Goal: Transaction & Acquisition: Purchase product/service

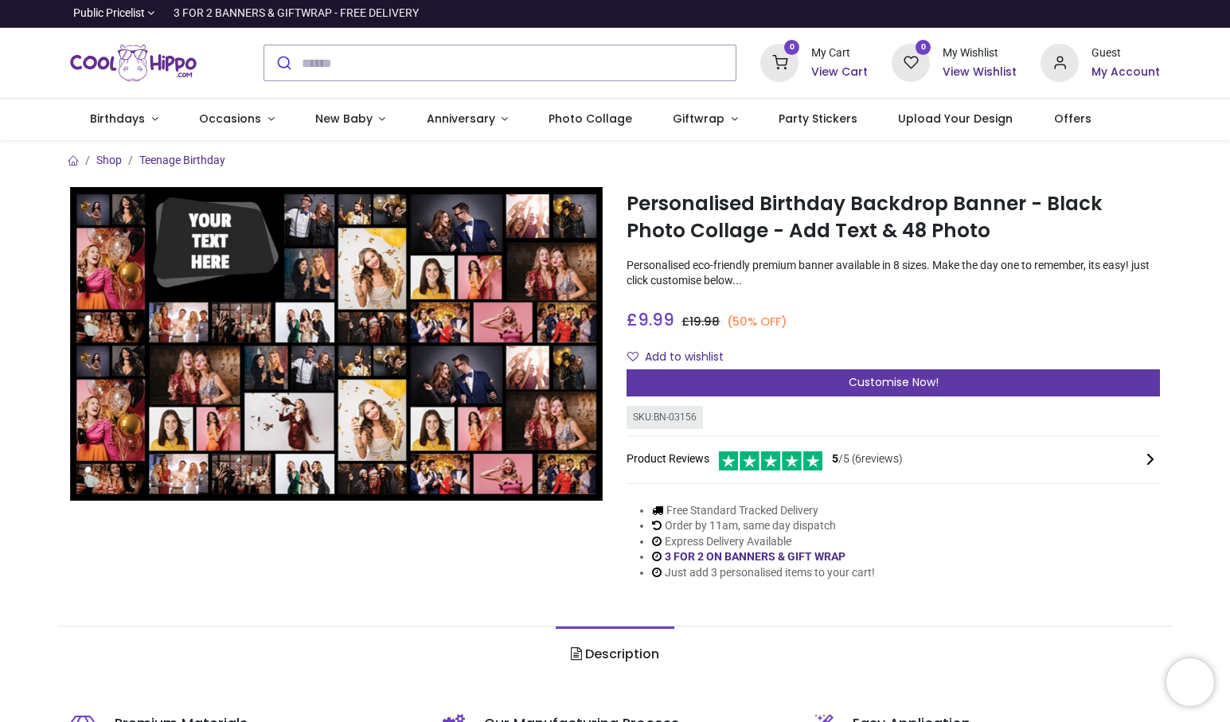
click at [820, 372] on div "Customise Now!" at bounding box center [892, 382] width 533 height 27
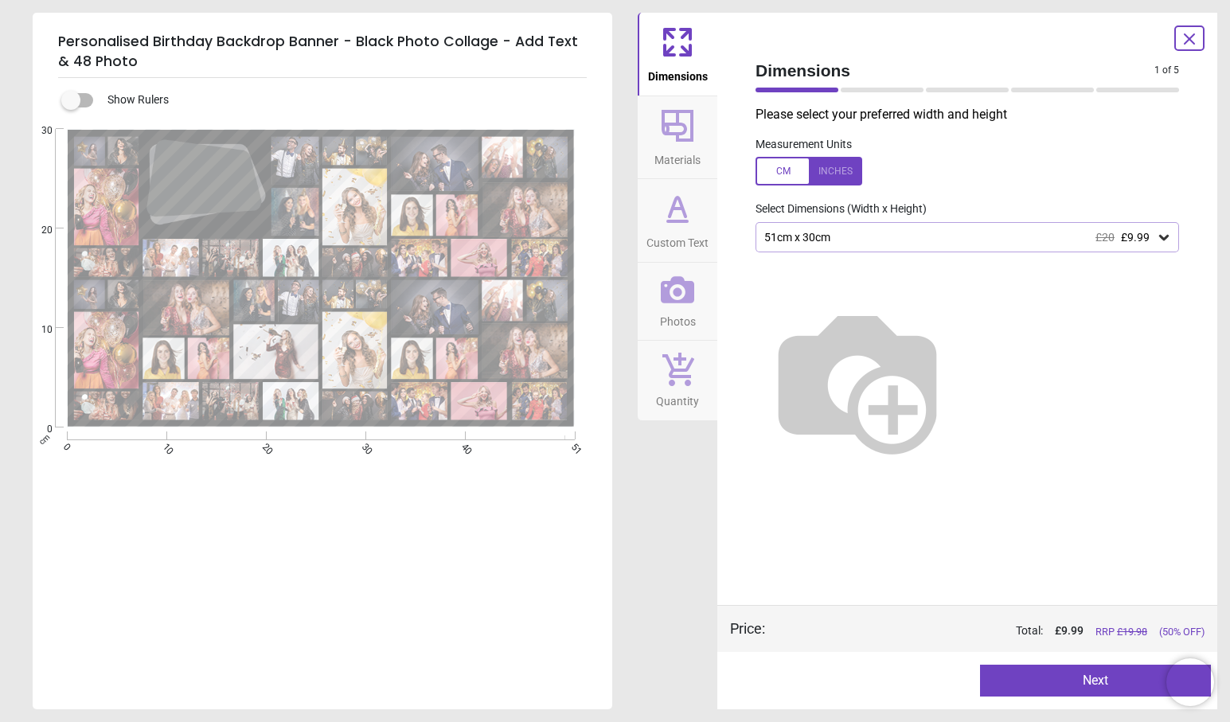
click at [887, 240] on div "51cm x 30cm £20 £9.99" at bounding box center [958, 238] width 393 height 14
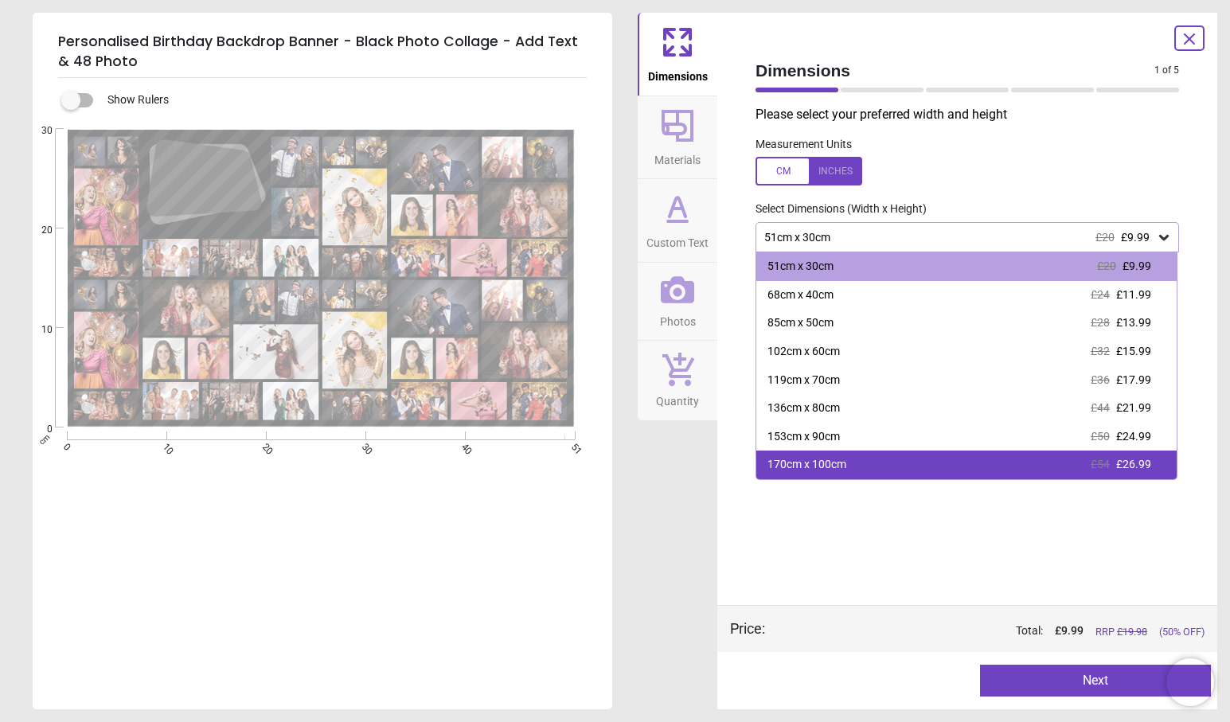
click at [883, 460] on div "170cm x 100cm £54 £26.99" at bounding box center [966, 464] width 420 height 29
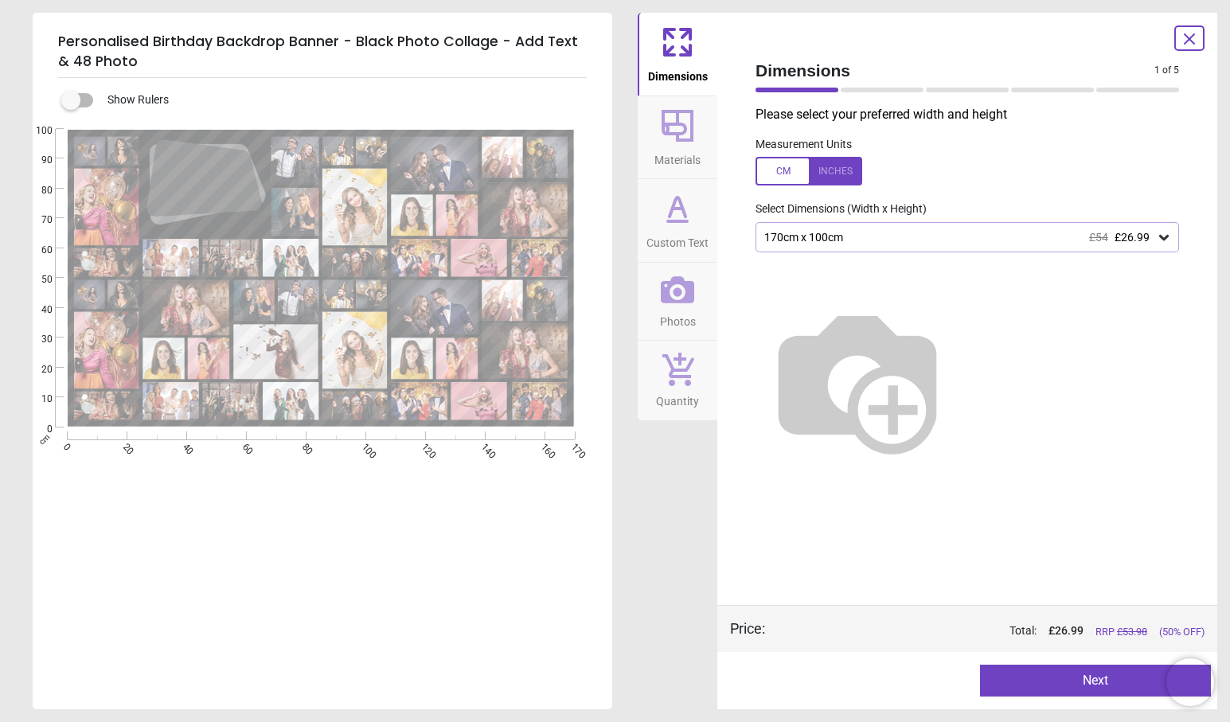
click at [854, 246] on div "170cm x 100cm £54 £26.99" at bounding box center [966, 237] width 423 height 30
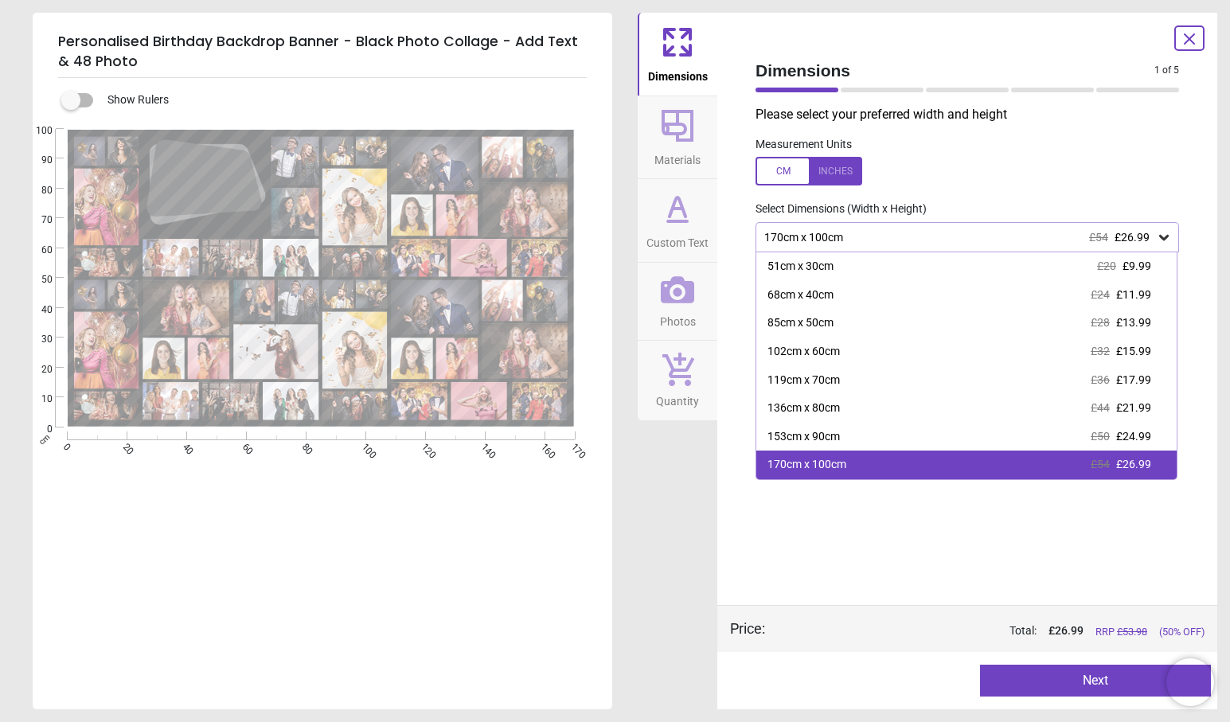
click at [886, 462] on div "170cm x 100cm £54 £26.99" at bounding box center [966, 464] width 420 height 29
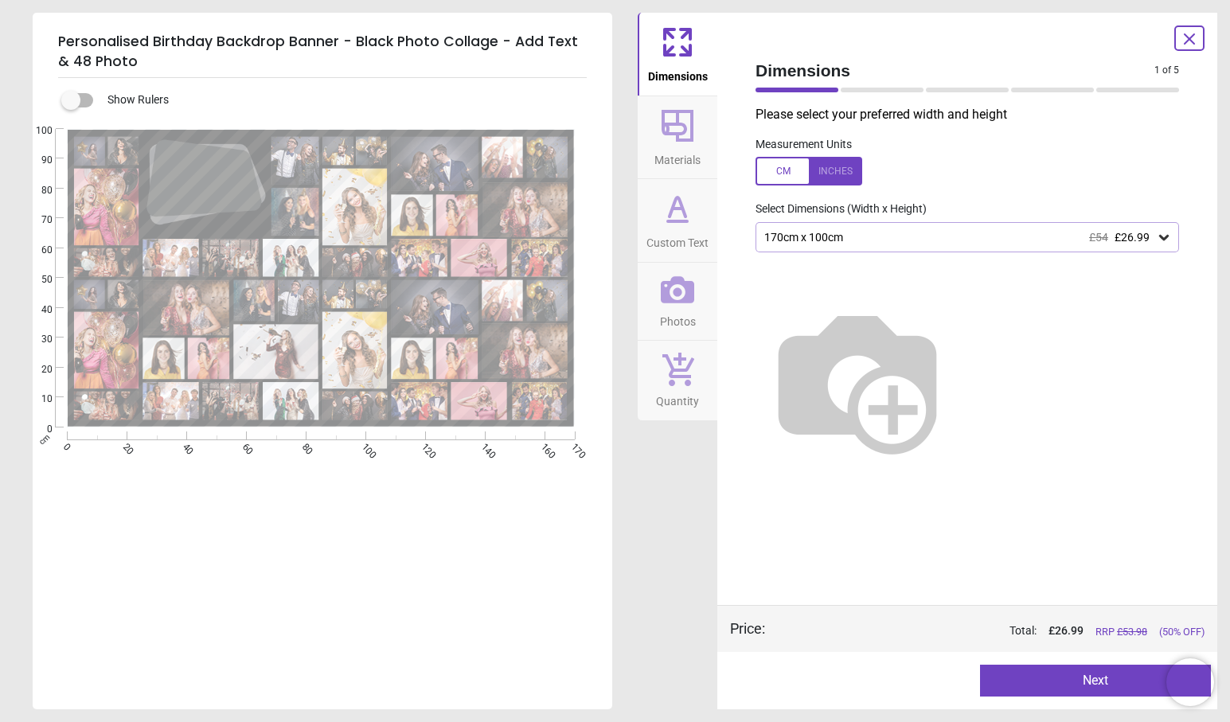
click at [842, 174] on div at bounding box center [808, 171] width 107 height 29
click at [793, 175] on div at bounding box center [808, 171] width 107 height 29
click at [821, 238] on div "170cm x 100cm £54 £26.99" at bounding box center [958, 238] width 393 height 14
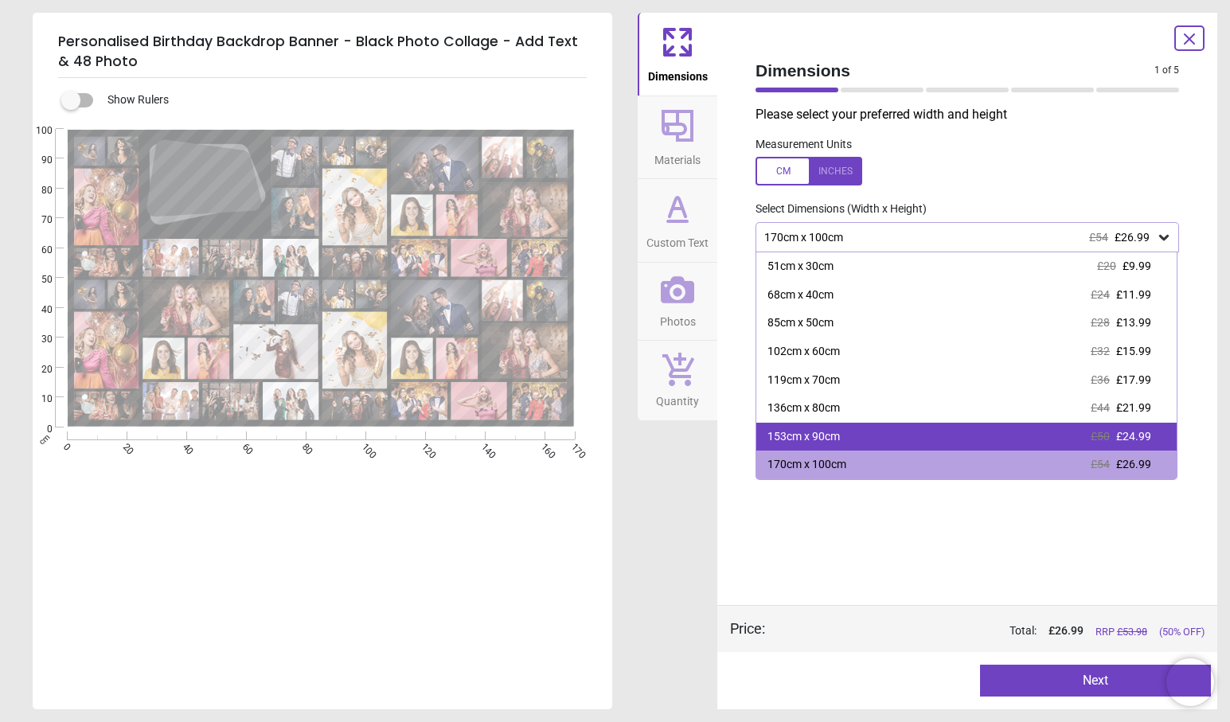
click at [836, 435] on div "153cm x 90cm" at bounding box center [803, 437] width 72 height 16
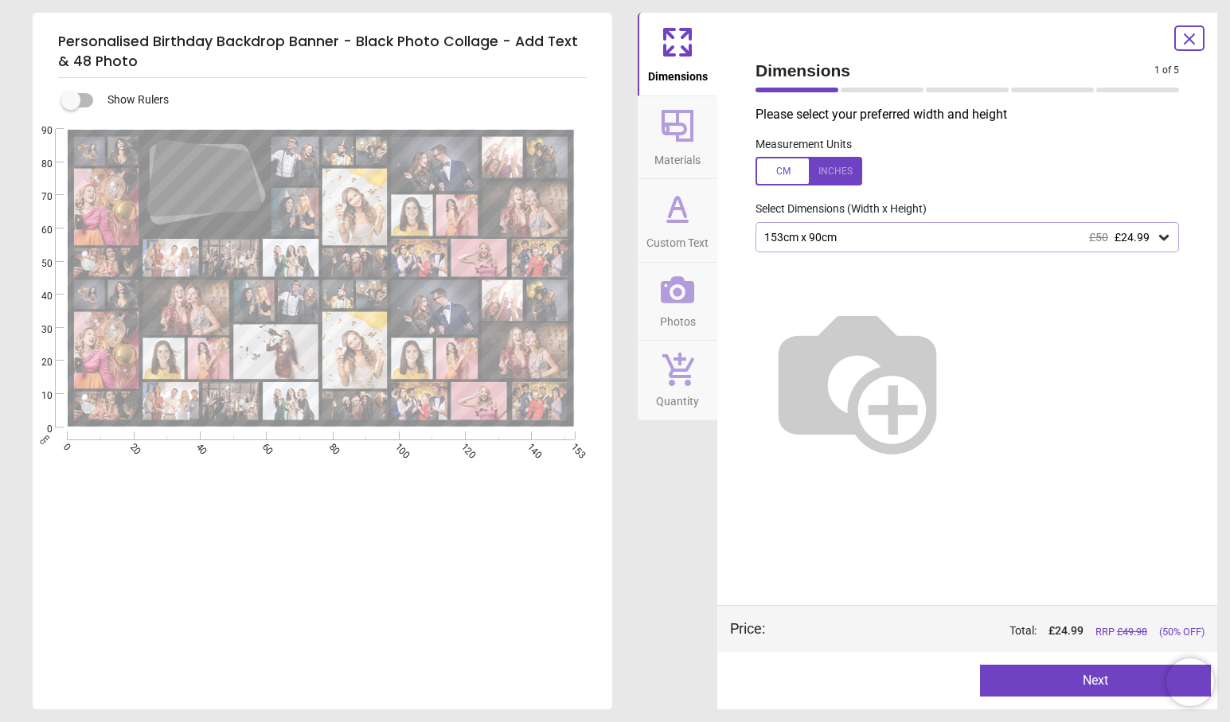
click at [998, 677] on button "Next" at bounding box center [1095, 681] width 231 height 32
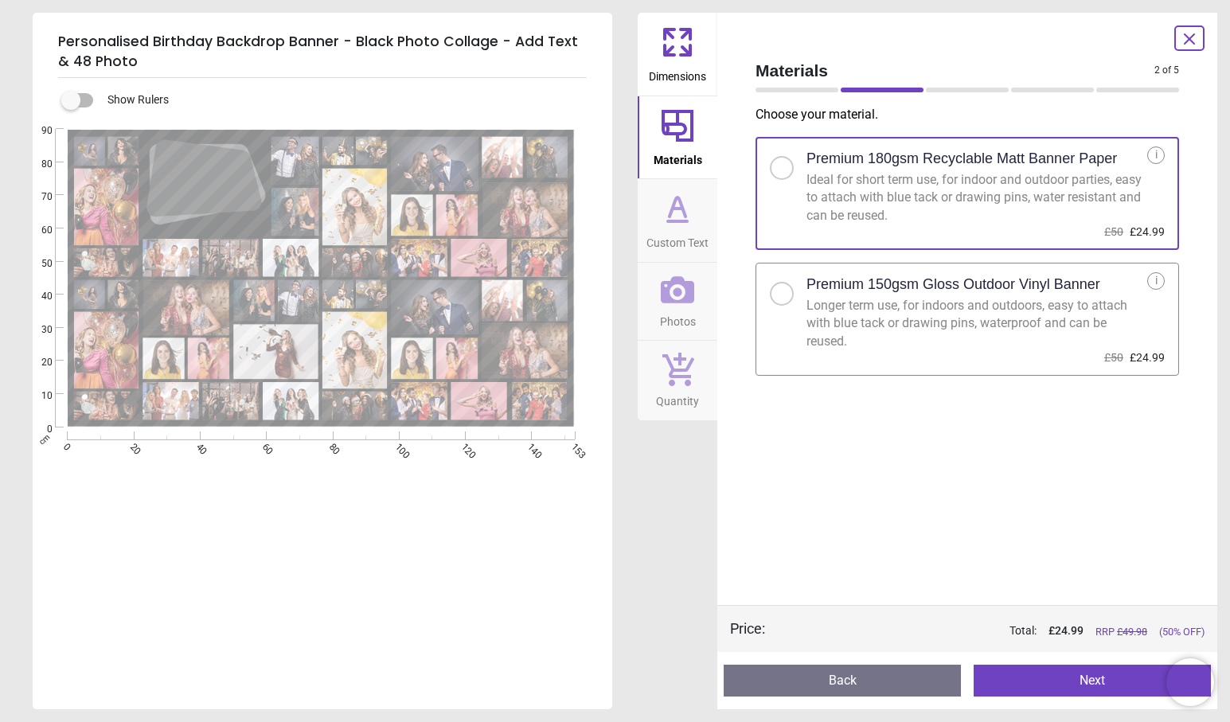
click at [781, 292] on div at bounding box center [782, 294] width 10 height 10
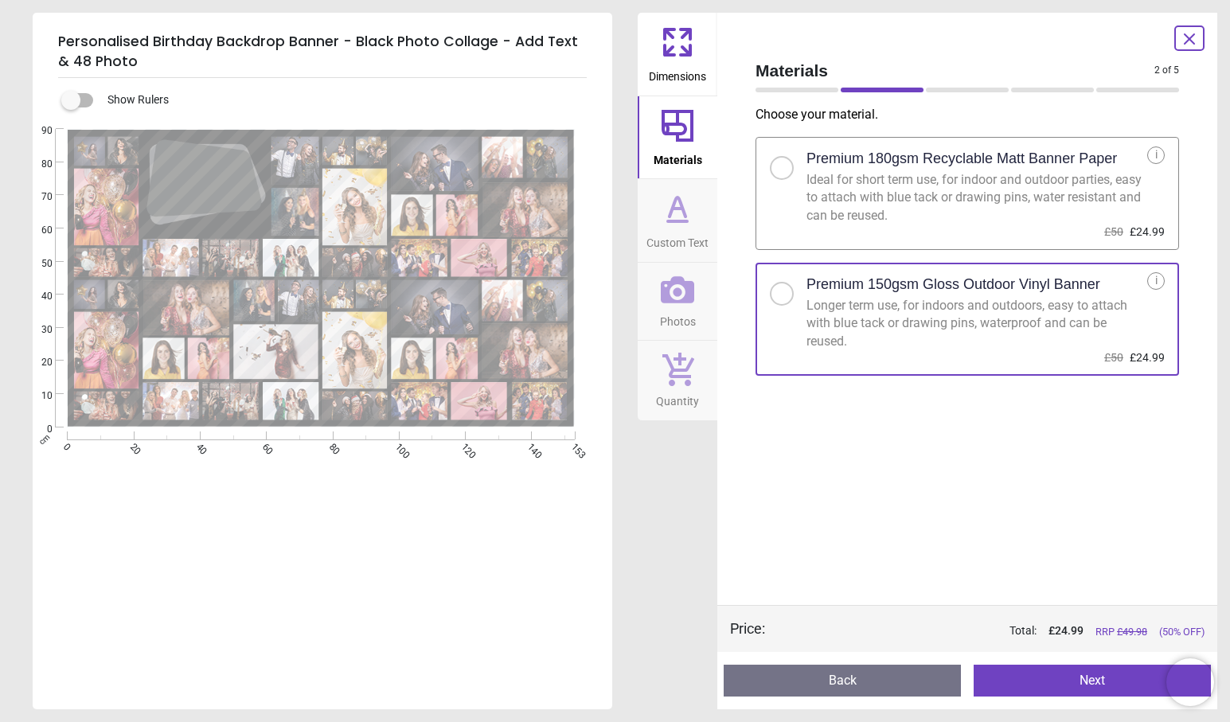
click at [1039, 682] on button "Next" at bounding box center [1091, 681] width 237 height 32
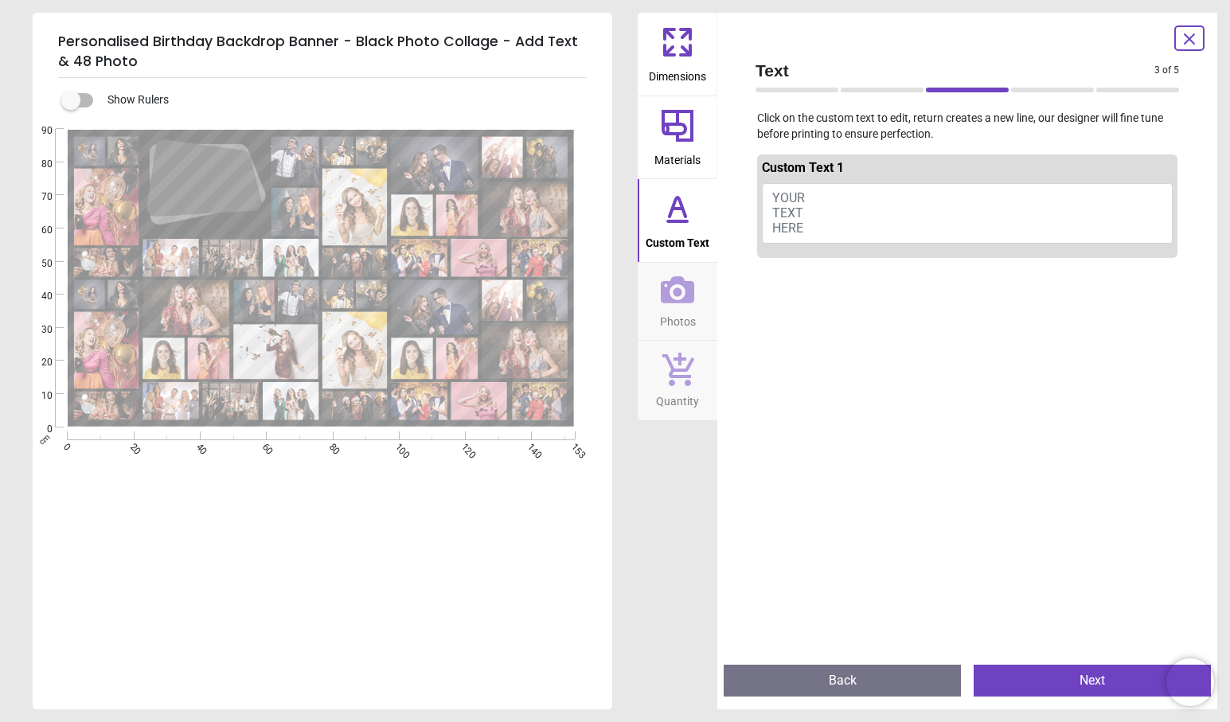
click at [815, 199] on button "YOUR TEXT HERE" at bounding box center [967, 213] width 411 height 60
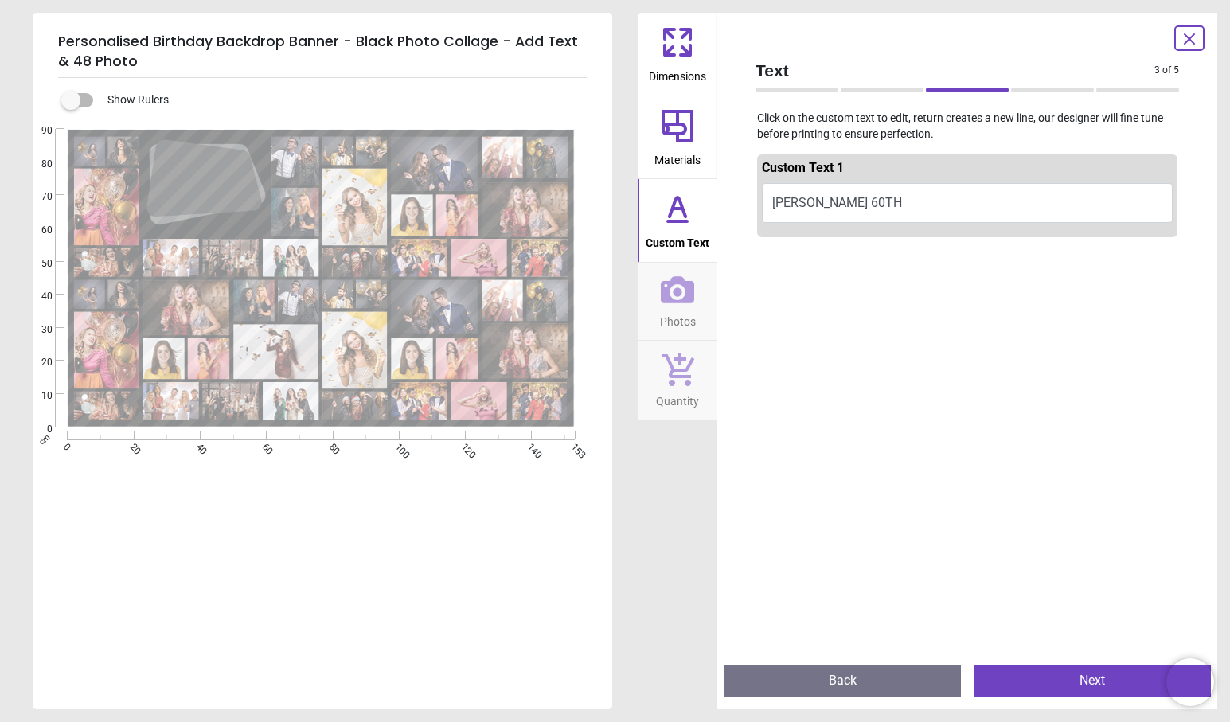
click at [833, 201] on button "[PERSON_NAME] 60TH" at bounding box center [967, 203] width 411 height 40
type textarea "******* ****"
click at [918, 341] on div at bounding box center [967, 609] width 420 height 722
click at [1050, 682] on button "Next" at bounding box center [1091, 681] width 237 height 32
